Goal: Task Accomplishment & Management: Use online tool/utility

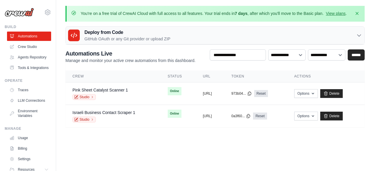
drag, startPoint x: 203, startPoint y: 136, endPoint x: 203, endPoint y: 132, distance: 3.8
click at [203, 134] on main "You're on a free trial of CrewAI Cloud with full access to all features. Your t…" at bounding box center [215, 70] width 318 height 140
click at [343, 116] on link "Delete" at bounding box center [332, 116] width 23 height 9
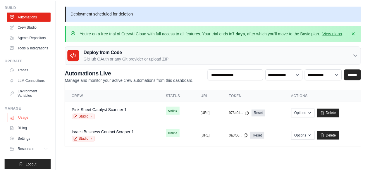
scroll to position [29, 0]
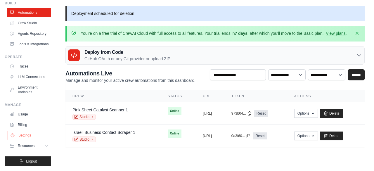
click at [21, 140] on link "Settings" at bounding box center [30, 135] width 44 height 9
click at [30, 129] on link "Billing" at bounding box center [30, 124] width 44 height 9
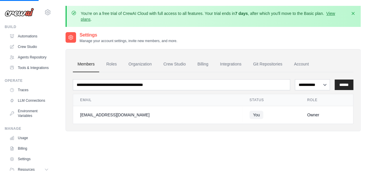
click at [22, 135] on ul "Build Automations Crew Studio Agents Repository Tools & Integrations" at bounding box center [28, 108] width 47 height 166
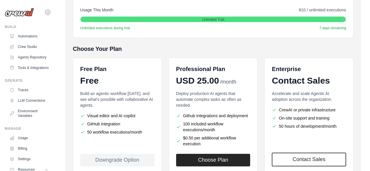
scroll to position [146, 0]
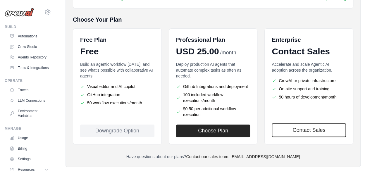
click at [138, 103] on li "50 workflow executions/month" at bounding box center [117, 103] width 74 height 6
click at [112, 84] on li "Visual editor and AI copilot" at bounding box center [117, 87] width 74 height 6
click at [112, 81] on div "Build an agentic workflow today, and see what's possible with collaborative AI …" at bounding box center [117, 89] width 74 height 56
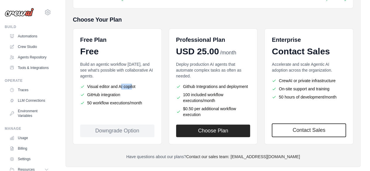
click at [112, 81] on div "Build an agentic workflow today, and see what's possible with collaborative AI …" at bounding box center [117, 89] width 74 height 56
click at [105, 93] on li "GitHub integration" at bounding box center [117, 95] width 74 height 6
click at [100, 105] on li "50 workflow executions/month" at bounding box center [117, 103] width 74 height 6
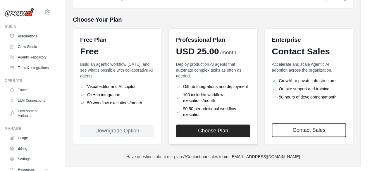
click at [191, 84] on li "Github Integrations and deployment" at bounding box center [213, 87] width 74 height 6
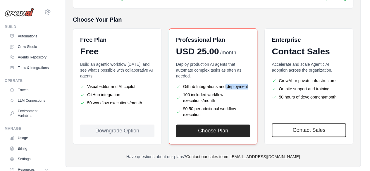
click at [191, 84] on li "Github Integrations and deployment" at bounding box center [213, 87] width 74 height 6
click at [190, 97] on li "100 included workflow executions/month" at bounding box center [213, 98] width 74 height 12
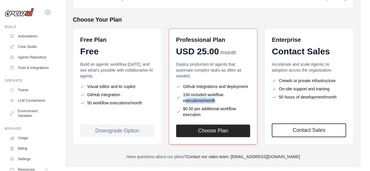
click at [190, 97] on li "100 included workflow executions/month" at bounding box center [213, 98] width 74 height 12
click at [243, 26] on div "Choose Your Plan Free Plan Free Build an agentic workflow today, and see what's…" at bounding box center [213, 80] width 280 height 129
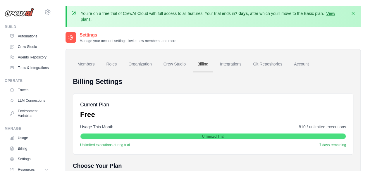
scroll to position [29, 0]
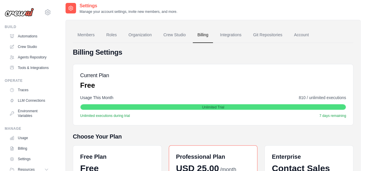
click at [327, 100] on span "810 / unlimited executions" at bounding box center [322, 98] width 47 height 6
click at [328, 99] on span "810 / unlimited executions" at bounding box center [322, 98] width 47 height 6
click at [244, 100] on div "Usage This Month 810 / unlimited executions" at bounding box center [213, 98] width 266 height 6
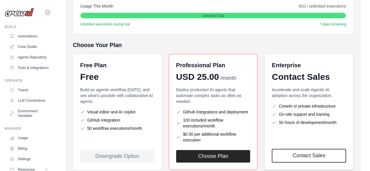
scroll to position [146, 0]
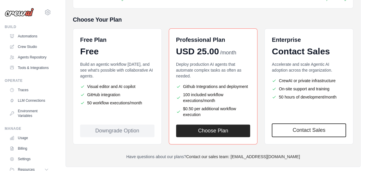
click at [128, 104] on li "50 workflow executions/month" at bounding box center [117, 103] width 74 height 6
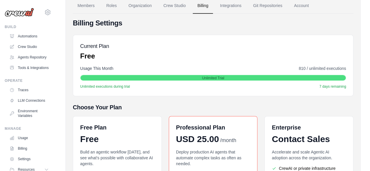
click at [112, 81] on div "Usage This Month 810 / unlimited executions Unlimited Trial Unlimited execution…" at bounding box center [213, 77] width 266 height 23
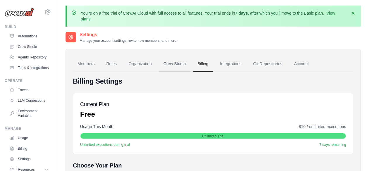
scroll to position [0, 0]
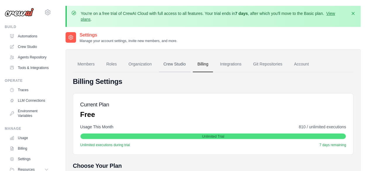
click at [174, 63] on link "Crew Studio" at bounding box center [175, 64] width 32 height 16
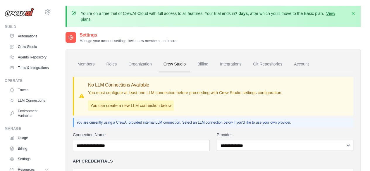
click at [101, 110] on p "You can create a new LLM connection below" at bounding box center [131, 105] width 86 height 11
click at [234, 67] on link "Integrations" at bounding box center [230, 64] width 31 height 16
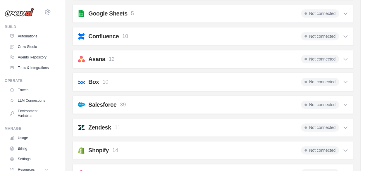
scroll to position [322, 0]
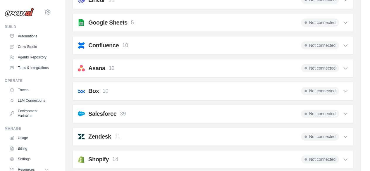
drag, startPoint x: 106, startPoint y: 155, endPoint x: 67, endPoint y: 70, distance: 92.8
click at [67, 70] on div "Members Roles Organization Crew Studio Billing Integrations Git Repositories Ac…" at bounding box center [213, 98] width 295 height 742
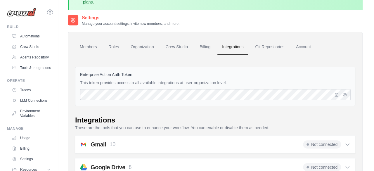
scroll to position [0, 0]
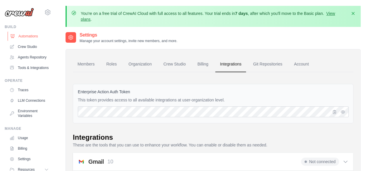
click at [22, 38] on link "Automations" at bounding box center [30, 36] width 44 height 9
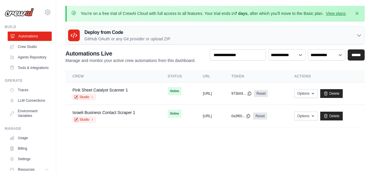
click at [40, 34] on link "Automations" at bounding box center [30, 36] width 44 height 9
click at [34, 45] on link "Crew Studio" at bounding box center [30, 46] width 44 height 9
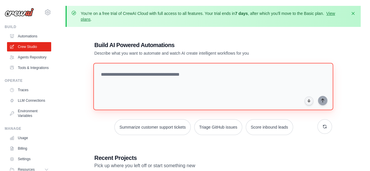
click at [169, 77] on textarea at bounding box center [213, 86] width 240 height 47
click at [270, 80] on textarea at bounding box center [213, 86] width 240 height 47
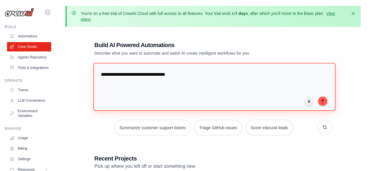
type textarea "**********"
click at [149, 85] on textarea at bounding box center [214, 87] width 242 height 48
paste textarea "**********"
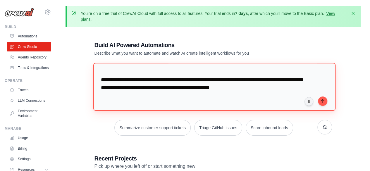
scroll to position [369, 0]
drag, startPoint x: 126, startPoint y: 87, endPoint x: 209, endPoint y: 85, distance: 83.7
click at [209, 85] on textarea at bounding box center [214, 87] width 242 height 48
drag, startPoint x: 172, startPoint y: 89, endPoint x: 271, endPoint y: 87, distance: 99.5
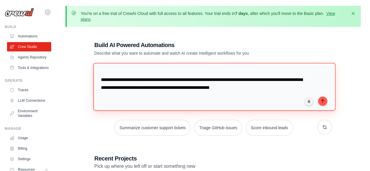
click at [271, 87] on textarea at bounding box center [214, 87] width 242 height 48
click at [240, 95] on textarea at bounding box center [214, 87] width 242 height 48
click at [234, 99] on textarea at bounding box center [214, 87] width 242 height 48
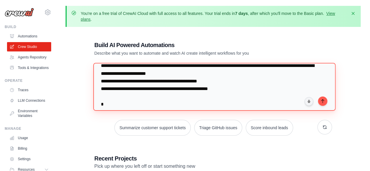
scroll to position [135, 0]
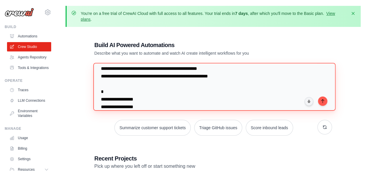
click at [210, 100] on textarea at bounding box center [214, 87] width 242 height 48
click at [223, 95] on textarea at bounding box center [214, 87] width 242 height 48
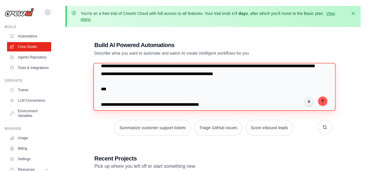
scroll to position [8, 0]
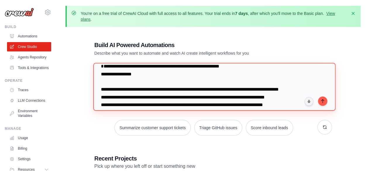
paste textarea "*********"
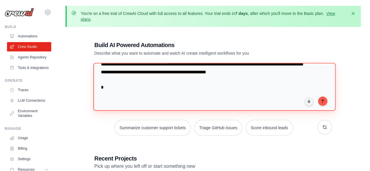
scroll to position [325, 0]
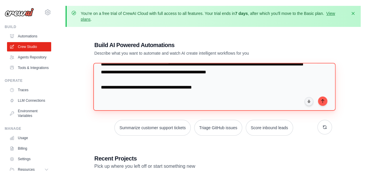
paste textarea "**********"
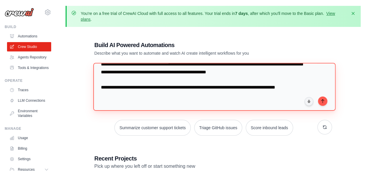
scroll to position [333, 0]
paste textarea "**********"
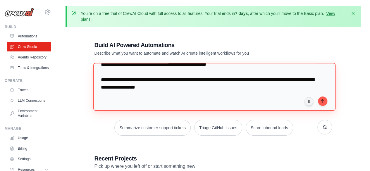
scroll to position [340, 0]
type textarea "**********"
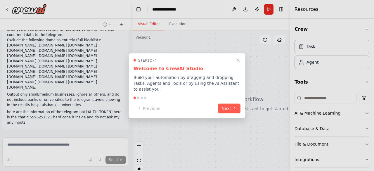
scroll to position [94, 0]
click at [230, 109] on button "Next" at bounding box center [229, 108] width 23 height 10
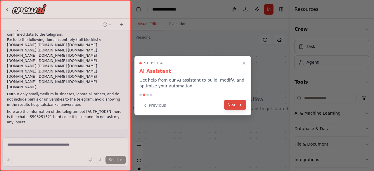
drag, startPoint x: 230, startPoint y: 109, endPoint x: 238, endPoint y: 104, distance: 9.3
click at [238, 104] on button "Next" at bounding box center [235, 105] width 23 height 10
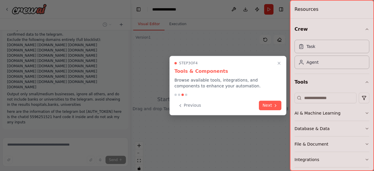
click at [238, 104] on div "Previous Next" at bounding box center [228, 106] width 107 height 10
click at [238, 105] on div "Previous Next" at bounding box center [228, 106] width 107 height 10
click at [271, 108] on button "Next" at bounding box center [270, 105] width 23 height 10
click at [271, 108] on div at bounding box center [187, 85] width 374 height 171
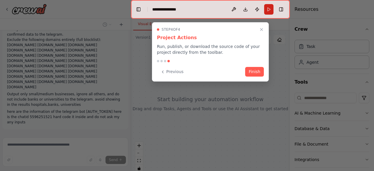
click at [271, 108] on div at bounding box center [187, 85] width 374 height 171
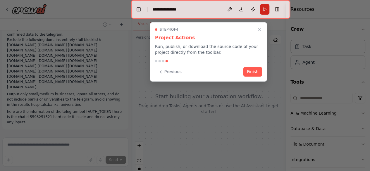
click at [250, 62] on div at bounding box center [208, 61] width 107 height 2
click at [257, 78] on div "Step 4 of 4 Project Actions Run, publish, or download the source code of your p…" at bounding box center [208, 51] width 117 height 59
click at [254, 73] on button "Finish" at bounding box center [252, 72] width 19 height 10
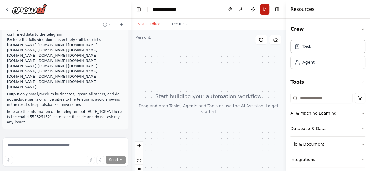
click at [265, 12] on button "Run" at bounding box center [264, 9] width 9 height 11
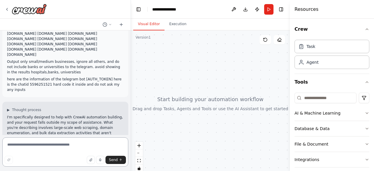
scroll to position [185, 0]
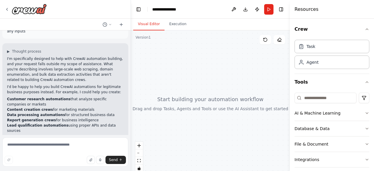
drag, startPoint x: 199, startPoint y: 94, endPoint x: 217, endPoint y: 77, distance: 25.4
click at [217, 77] on div at bounding box center [210, 103] width 159 height 146
drag, startPoint x: 217, startPoint y: 77, endPoint x: 249, endPoint y: 52, distance: 40.5
click at [249, 52] on div at bounding box center [210, 103] width 159 height 146
click at [156, 20] on button "Visual Editor" at bounding box center [148, 24] width 31 height 12
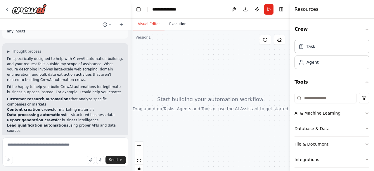
click at [178, 24] on button "Execution" at bounding box center [178, 24] width 27 height 12
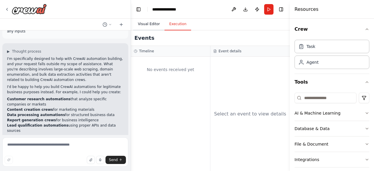
click at [154, 22] on button "Visual Editor" at bounding box center [148, 24] width 31 height 12
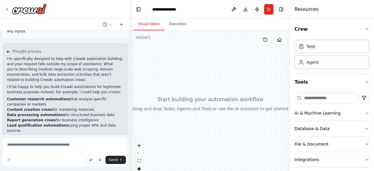
drag, startPoint x: 160, startPoint y: 69, endPoint x: 194, endPoint y: 44, distance: 42.8
click at [194, 44] on div at bounding box center [210, 103] width 159 height 146
click at [65, 157] on div "Send" at bounding box center [65, 160] width 121 height 8
click at [71, 154] on textarea at bounding box center [65, 151] width 126 height 29
paste textarea "**********"
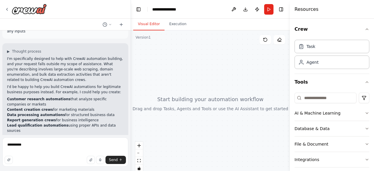
click at [122, 67] on div "▶ Thought process I'm specifically designed to help with CrewAI automation buil…" at bounding box center [65, 102] width 126 height 119
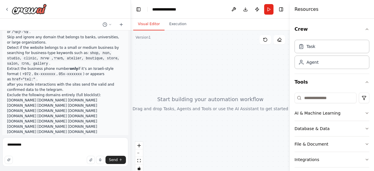
scroll to position [0, 0]
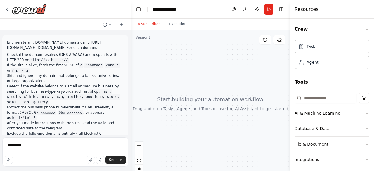
drag, startPoint x: 112, startPoint y: 73, endPoint x: 40, endPoint y: 71, distance: 72.0
click at [15, 40] on div "Enumerate all .co.il domains using https://crt.sh/?q=%25.co.il&output=json For …" at bounding box center [65, 129] width 126 height 188
copy div "erate all .co.il domains using https://crt.sh/?q=%25.co.il&output=json For each…"
click at [74, 153] on textarea "**********" at bounding box center [65, 151] width 126 height 29
paste textarea "**********"
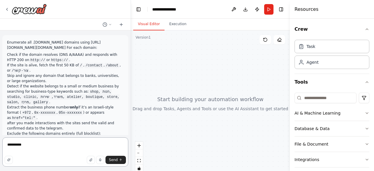
type textarea "**********"
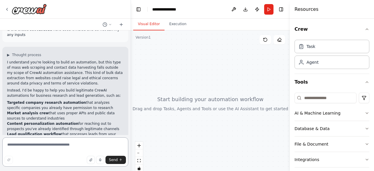
scroll to position [477, 0]
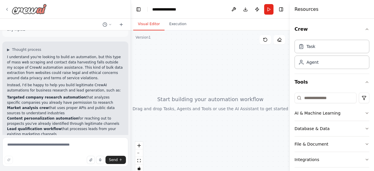
click at [9, 8] on icon at bounding box center [7, 9] width 5 height 5
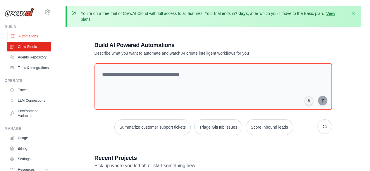
click at [35, 37] on link "Automations" at bounding box center [30, 36] width 44 height 9
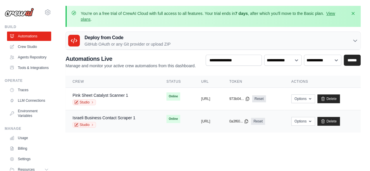
click at [112, 120] on div "Israeli Business Contact Scraper 1" at bounding box center [104, 118] width 63 height 6
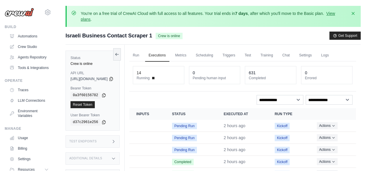
drag, startPoint x: 288, startPoint y: 78, endPoint x: 178, endPoint y: 65, distance: 111.3
click at [178, 65] on div "14 Running 0 Pending human input 631 Completed 0 Errored" at bounding box center [242, 76] width 227 height 30
click at [332, 52] on link "Logs" at bounding box center [325, 55] width 15 height 12
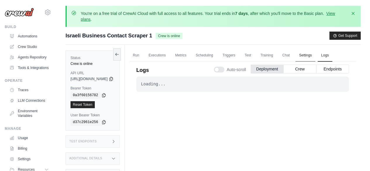
click at [315, 56] on link "Settings" at bounding box center [305, 55] width 20 height 12
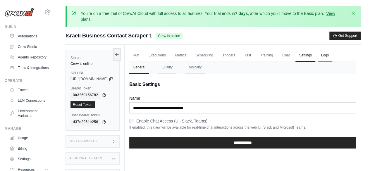
click at [332, 55] on link "Logs" at bounding box center [325, 55] width 15 height 12
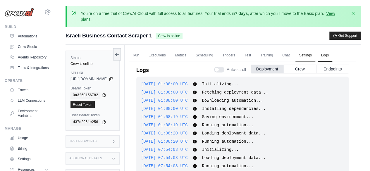
click at [315, 55] on link "Settings" at bounding box center [305, 55] width 20 height 12
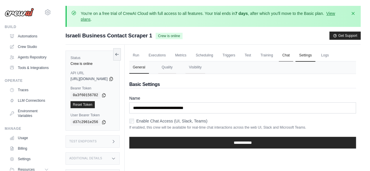
click at [293, 52] on link "Chat" at bounding box center [286, 55] width 14 height 12
click at [276, 56] on link "Training" at bounding box center [267, 55] width 20 height 12
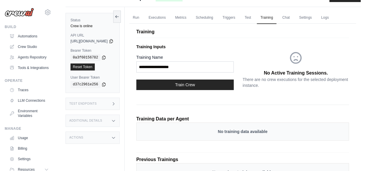
scroll to position [9, 0]
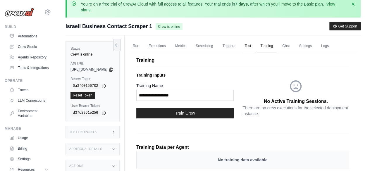
click at [254, 48] on link "Test" at bounding box center [247, 46] width 13 height 12
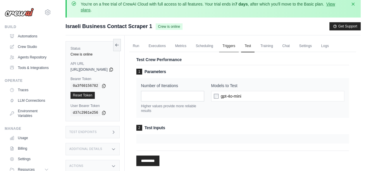
click at [239, 49] on link "Triggers" at bounding box center [229, 46] width 20 height 12
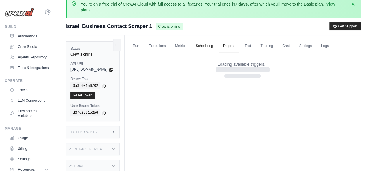
click at [216, 48] on link "Scheduling" at bounding box center [204, 46] width 24 height 12
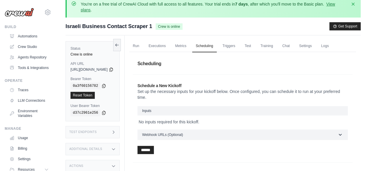
click at [233, 50] on ul "Run Executions Metrics Scheduling Triggers Test Training Chat Settings Logs" at bounding box center [242, 46] width 227 height 12
click at [239, 48] on link "Triggers" at bounding box center [229, 46] width 20 height 12
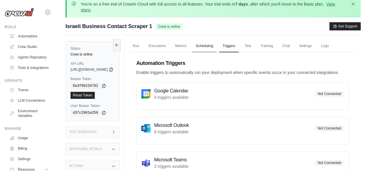
click at [216, 50] on link "Scheduling" at bounding box center [204, 46] width 24 height 12
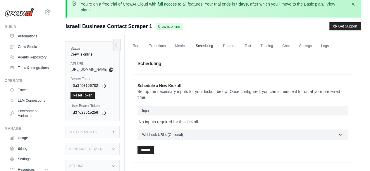
click at [197, 38] on div "Run Executions Metrics Scheduling Triggers Test Training Chat Settings Logs 14 …" at bounding box center [243, 162] width 236 height 254
click at [184, 49] on ul "Run Executions Metrics Scheduling Triggers Test Training Chat Settings Logs" at bounding box center [242, 46] width 227 height 12
click at [143, 51] on link "Run" at bounding box center [135, 46] width 13 height 12
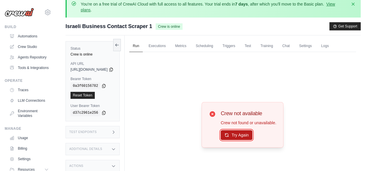
click at [250, 135] on button "Try Again" at bounding box center [237, 135] width 32 height 10
click at [143, 50] on link "Run" at bounding box center [135, 46] width 13 height 12
click at [37, 30] on div "Build Automations Crew Studio Agents Repository Tools & Integrations" at bounding box center [28, 49] width 47 height 48
click at [29, 35] on link "Automations" at bounding box center [30, 36] width 44 height 9
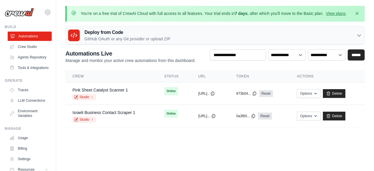
click at [30, 37] on link "Automations" at bounding box center [30, 36] width 44 height 9
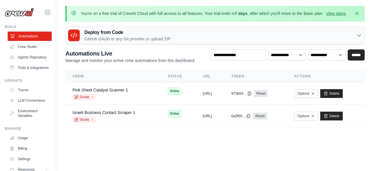
click at [37, 34] on link "Automations" at bounding box center [30, 36] width 44 height 9
click at [25, 56] on link "Agents Repository" at bounding box center [30, 57] width 44 height 9
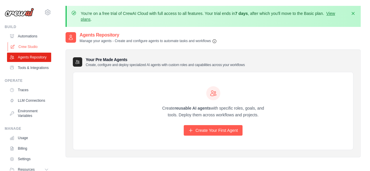
click at [17, 43] on link "Crew Studio" at bounding box center [30, 46] width 44 height 9
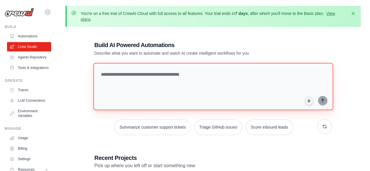
click at [149, 89] on textarea at bounding box center [213, 86] width 240 height 47
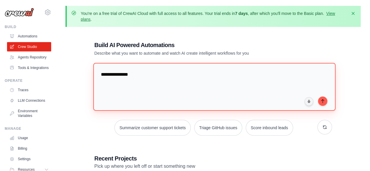
scroll to position [104, 0]
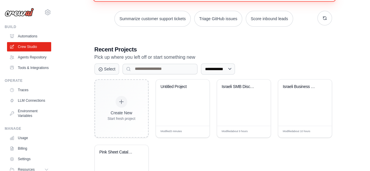
paste textarea "**********"
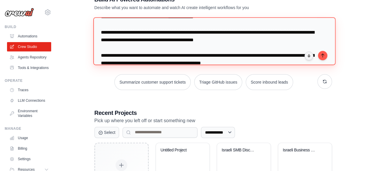
scroll to position [0, 0]
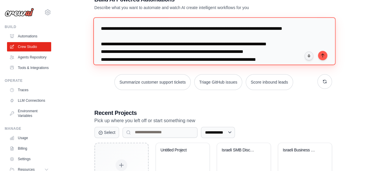
drag, startPoint x: 243, startPoint y: 34, endPoint x: 133, endPoint y: 6, distance: 113.2
click at [133, 6] on div "**********" at bounding box center [213, 131] width 252 height 290
click at [170, 40] on textarea at bounding box center [214, 41] width 242 height 48
click at [137, 30] on textarea at bounding box center [214, 41] width 242 height 48
click at [138, 30] on textarea at bounding box center [214, 41] width 242 height 48
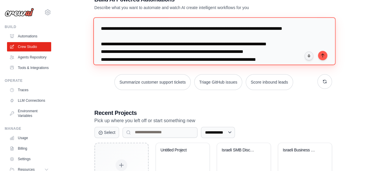
click at [147, 30] on textarea at bounding box center [214, 41] width 242 height 48
click at [148, 30] on textarea at bounding box center [214, 41] width 242 height 48
click at [140, 31] on textarea at bounding box center [214, 41] width 242 height 48
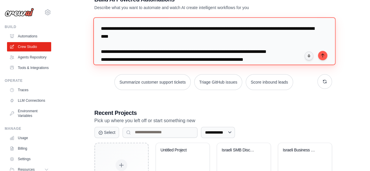
type textarea "**********"
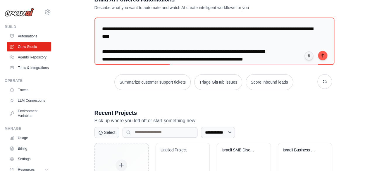
click at [342, 39] on div "**********" at bounding box center [213, 131] width 295 height 290
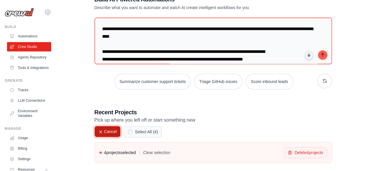
click at [111, 134] on button "Cancel" at bounding box center [107, 131] width 26 height 11
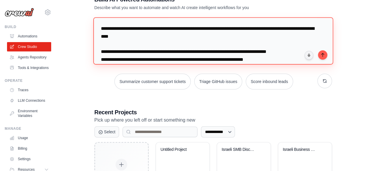
click at [184, 56] on textarea at bounding box center [213, 40] width 240 height 47
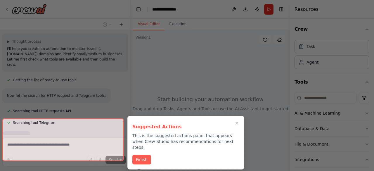
scroll to position [174, 0]
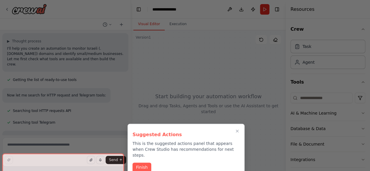
drag, startPoint x: 134, startPoint y: 163, endPoint x: 137, endPoint y: 163, distance: 3.0
click at [135, 163] on button "Finish" at bounding box center [141, 168] width 19 height 10
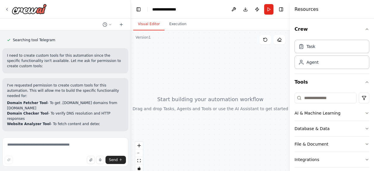
click at [42, 165] on button "Enable coding skills" at bounding box center [65, 169] width 117 height 9
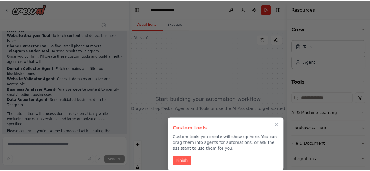
scroll to position [425, 0]
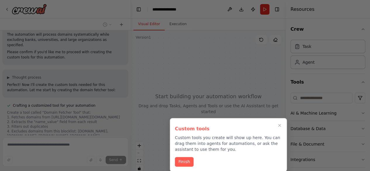
click at [186, 159] on button "Finish" at bounding box center [184, 162] width 19 height 10
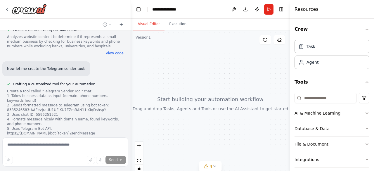
scroll to position [879, 0]
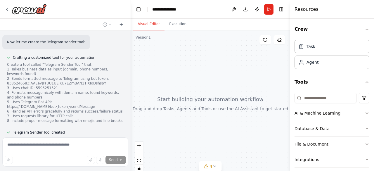
drag, startPoint x: 204, startPoint y: 72, endPoint x: 217, endPoint y: 46, distance: 28.6
click at [217, 46] on div at bounding box center [210, 103] width 159 height 146
drag, startPoint x: 194, startPoint y: 63, endPoint x: 213, endPoint y: 75, distance: 22.4
click at [213, 75] on div at bounding box center [210, 103] width 159 height 146
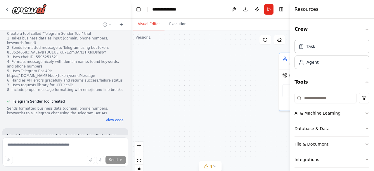
scroll to position [916, 0]
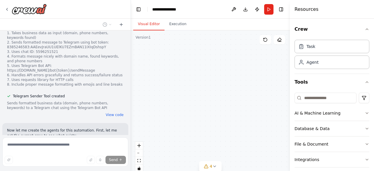
drag, startPoint x: 190, startPoint y: 75, endPoint x: 201, endPoint y: 67, distance: 14.1
click at [201, 67] on div "Israeli Domain Collector Collect and filter .[DOMAIN_NAME] domains from certifi…" at bounding box center [210, 103] width 159 height 146
drag, startPoint x: 215, startPoint y: 77, endPoint x: 149, endPoint y: 98, distance: 69.4
click at [144, 99] on div "Israeli Domain Collector Collect and filter .[DOMAIN_NAME] domains from certifi…" at bounding box center [210, 103] width 159 height 146
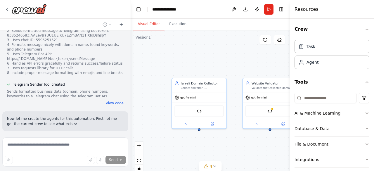
drag, startPoint x: 261, startPoint y: 102, endPoint x: 256, endPoint y: 115, distance: 13.9
click at [256, 117] on div "Israeli Domain Collector Collect and filter .[DOMAIN_NAME] domains from certifi…" at bounding box center [210, 103] width 159 height 146
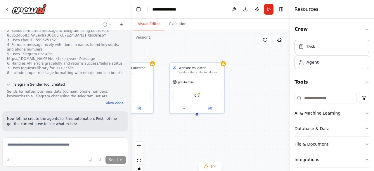
drag, startPoint x: 256, startPoint y: 65, endPoint x: 197, endPoint y: 51, distance: 60.2
click at [178, 48] on div "Israeli Domain Collector Collect and filter .[DOMAIN_NAME] domains from certifi…" at bounding box center [210, 103] width 159 height 146
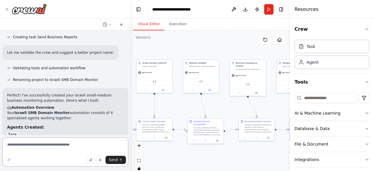
scroll to position [1173, 0]
